Goal: Task Accomplishment & Management: Manage account settings

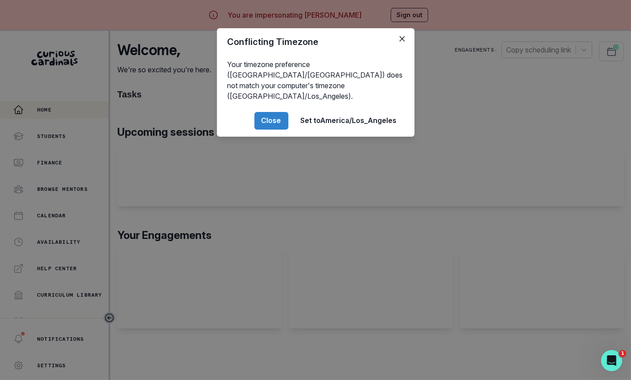
click at [434, 139] on div "Conflicting Timezone Your timezone preference ([GEOGRAPHIC_DATA]/[GEOGRAPHIC_DA…" at bounding box center [315, 190] width 631 height 380
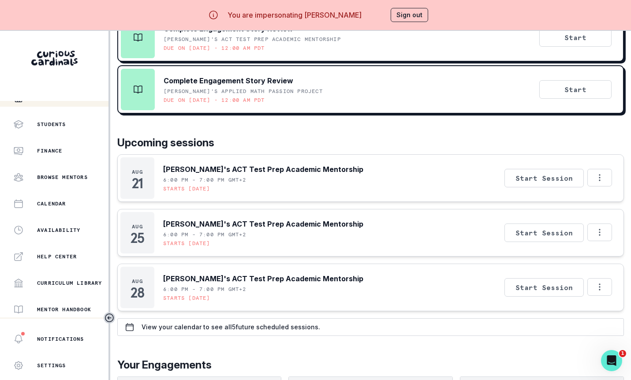
scroll to position [95, 0]
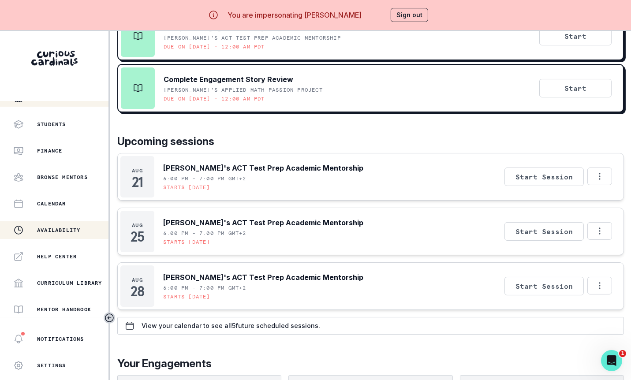
click at [81, 225] on div "Availability" at bounding box center [60, 230] width 95 height 11
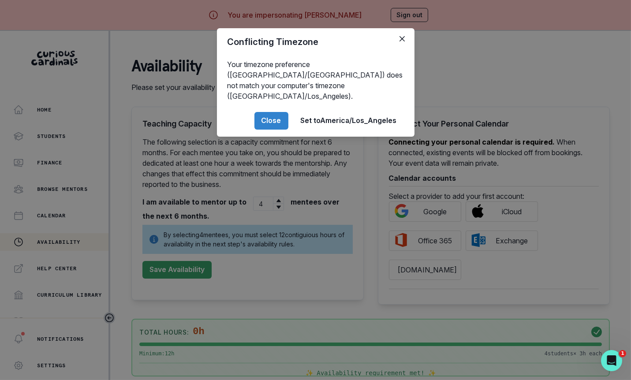
click at [323, 213] on div "Conflicting Timezone Your timezone preference ([GEOGRAPHIC_DATA]/[GEOGRAPHIC_DA…" at bounding box center [315, 190] width 631 height 380
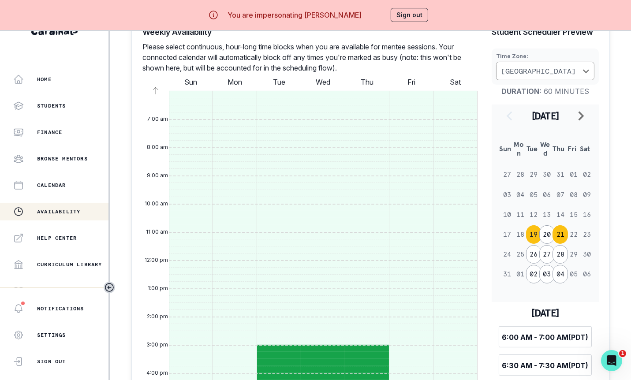
scroll to position [351, 0]
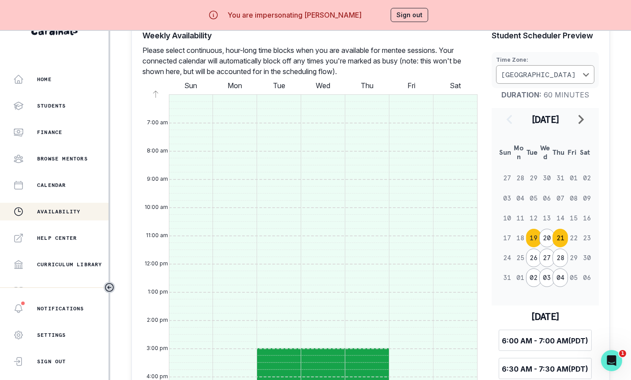
click at [562, 230] on button "21" at bounding box center [559, 238] width 15 height 19
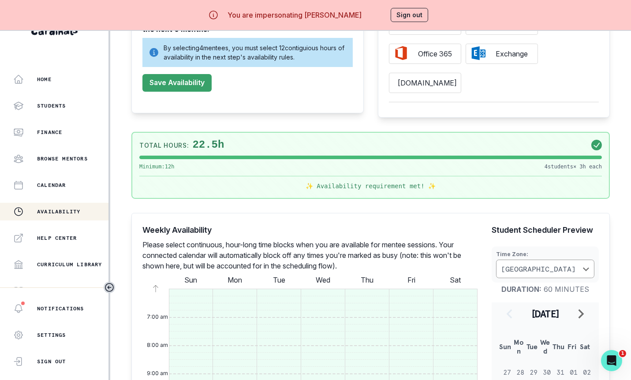
scroll to position [144, 0]
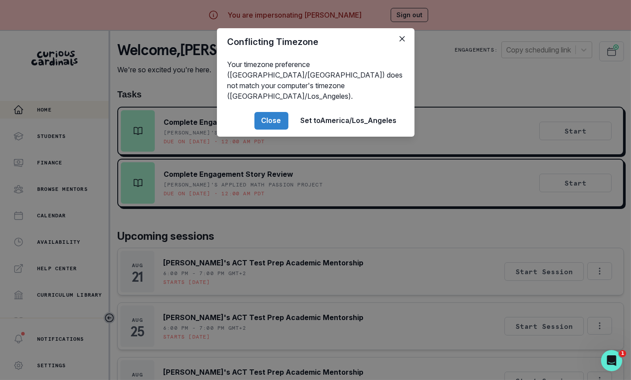
click at [374, 1] on div "Conflicting Timezone Your timezone preference ([GEOGRAPHIC_DATA]/[GEOGRAPHIC_DA…" at bounding box center [315, 190] width 631 height 380
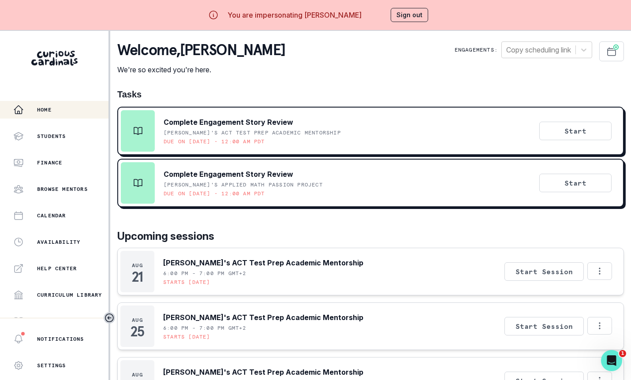
click at [400, 14] on button "Sign out" at bounding box center [408, 15] width 37 height 14
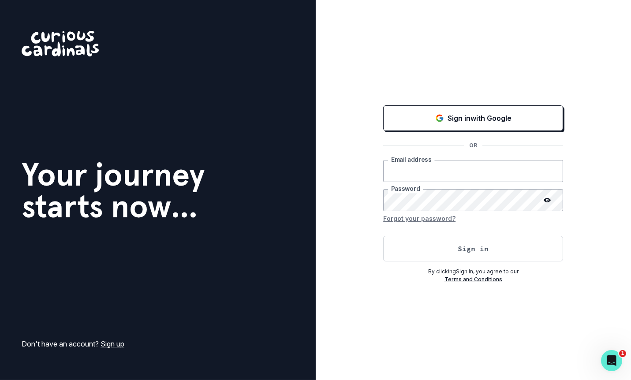
type input "[EMAIL_ADDRESS][DOMAIN_NAME]"
click at [437, 251] on button "Sign in" at bounding box center [473, 249] width 180 height 26
